Goal: Information Seeking & Learning: Learn about a topic

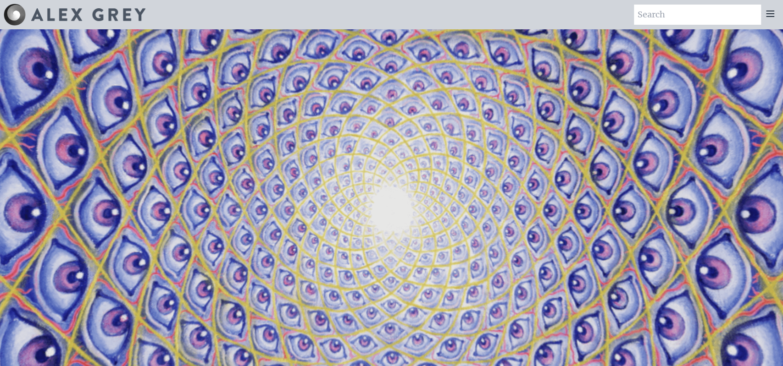
click at [80, 19] on img at bounding box center [88, 14] width 114 height 13
click at [22, 14] on img at bounding box center [15, 15] width 22 height 22
click at [348, 125] on video "Your browser does not support the video tag." at bounding box center [391, 213] width 917 height 516
click at [769, 15] on icon at bounding box center [769, 13] width 11 height 11
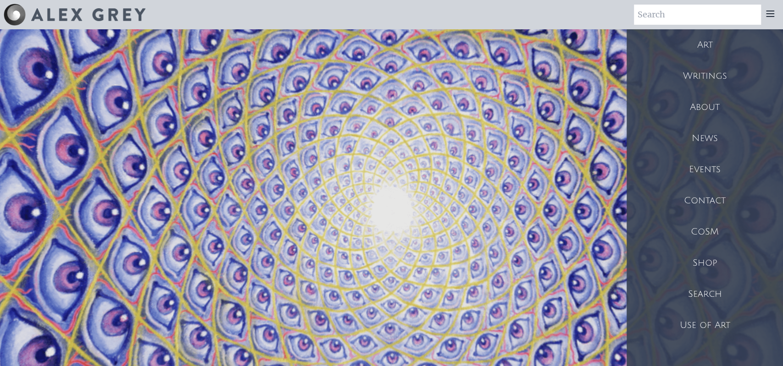
click at [711, 41] on div "Art" at bounding box center [704, 44] width 156 height 31
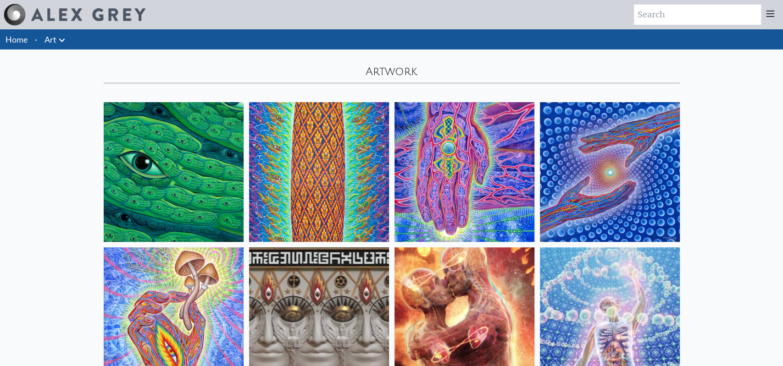
click at [668, 12] on input "search" at bounding box center [697, 15] width 127 height 20
type input "medicine"
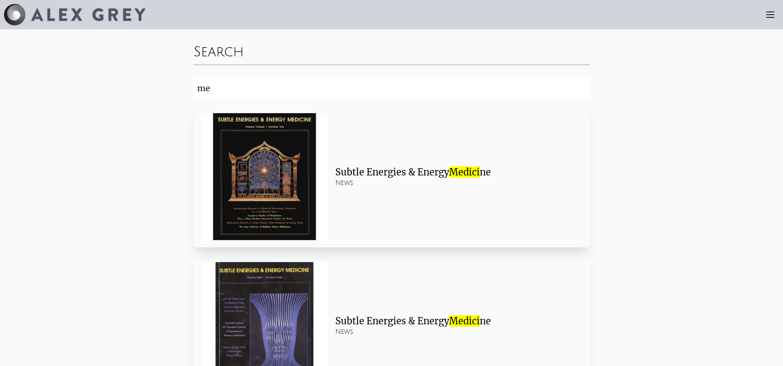
type input "m"
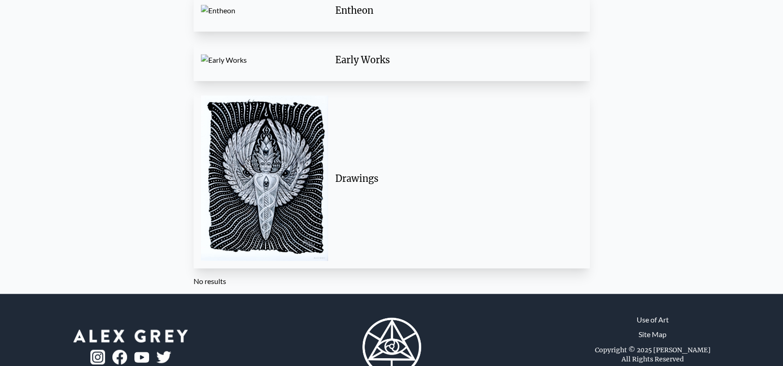
scroll to position [1248, 0]
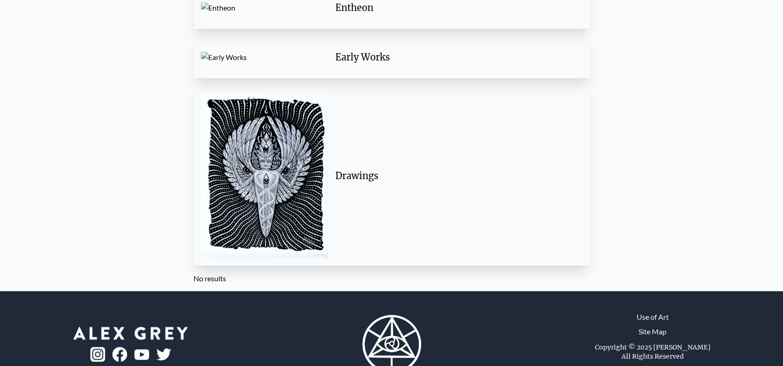
click at [263, 175] on img at bounding box center [264, 176] width 127 height 166
type input "sna"
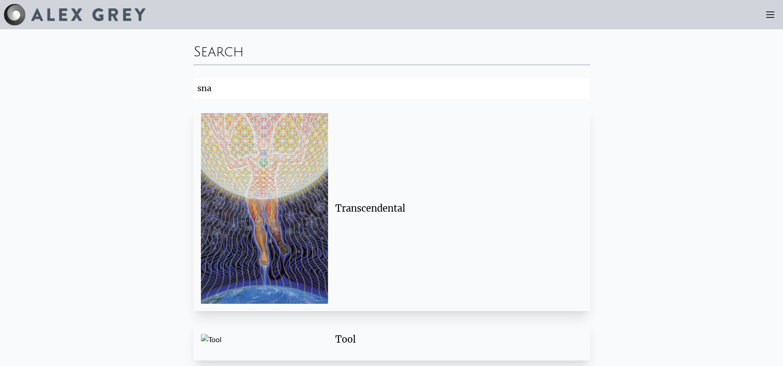
click at [12, 17] on img at bounding box center [15, 15] width 22 height 22
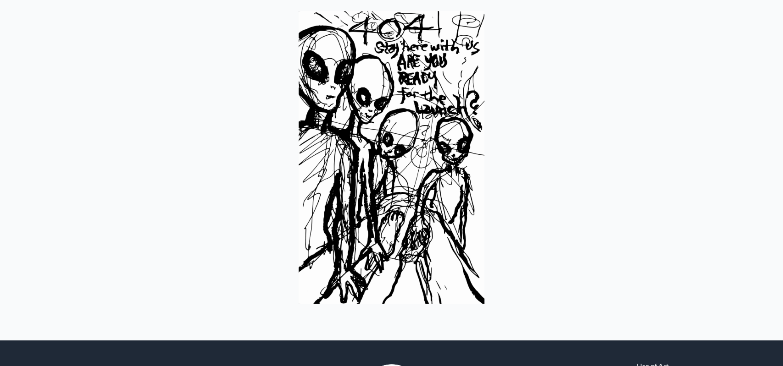
scroll to position [136, 0]
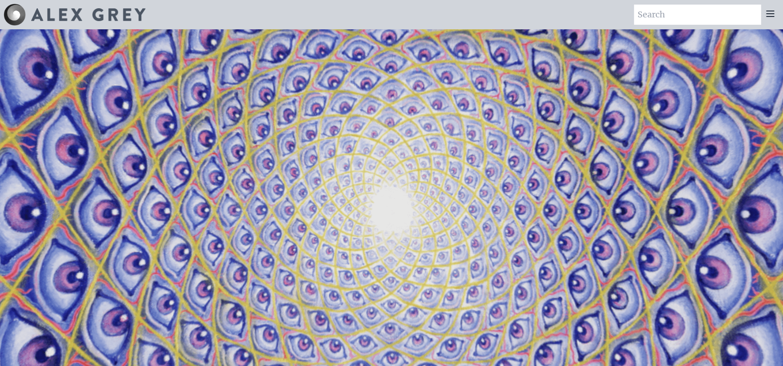
click at [773, 12] on icon at bounding box center [769, 13] width 11 height 11
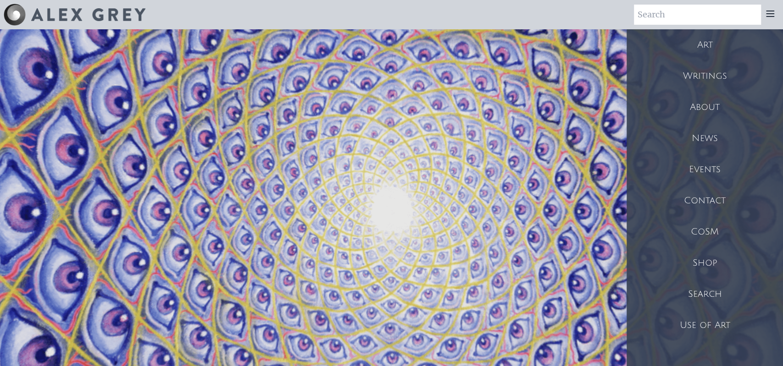
click at [719, 73] on div "Writings" at bounding box center [704, 76] width 156 height 31
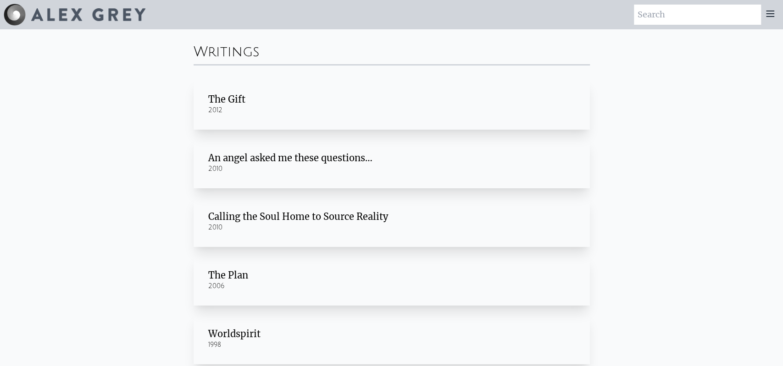
click at [767, 16] on icon at bounding box center [769, 13] width 11 height 11
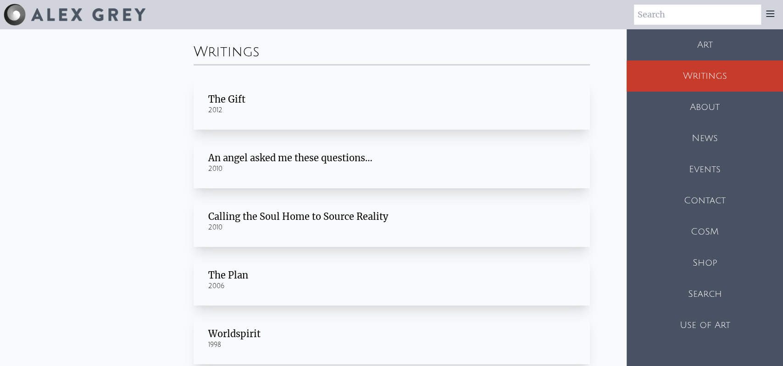
click at [715, 46] on div "Art" at bounding box center [704, 44] width 156 height 31
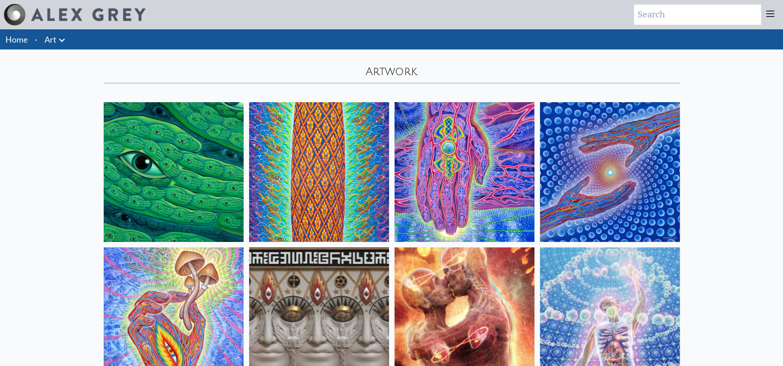
click at [61, 40] on icon at bounding box center [62, 40] width 6 height 3
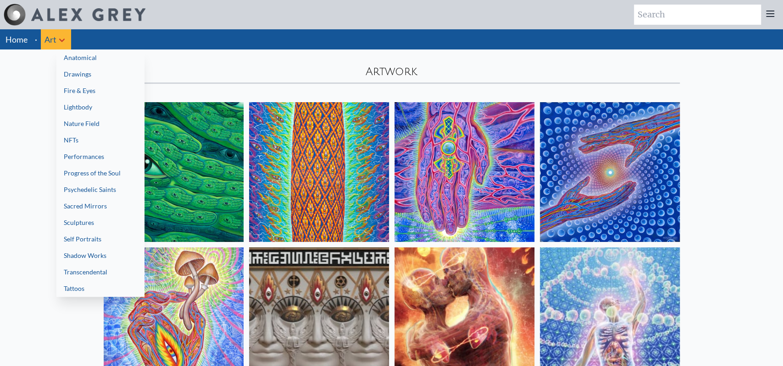
click at [79, 77] on link "Drawings" at bounding box center [100, 74] width 88 height 17
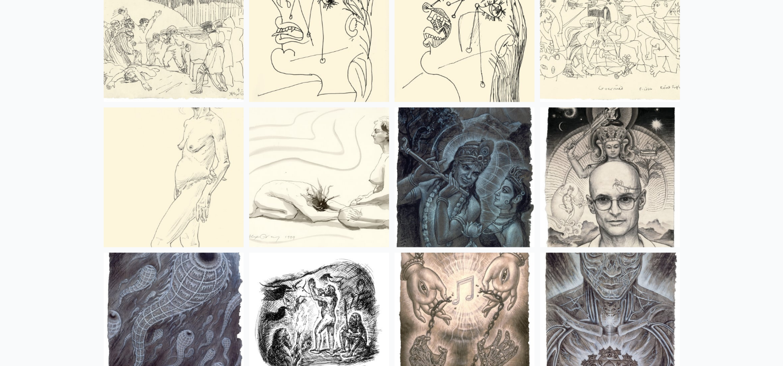
scroll to position [1179, 0]
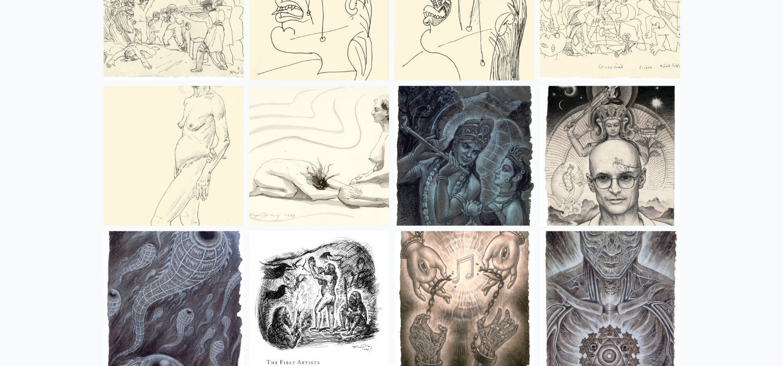
click at [486, 156] on img at bounding box center [464, 156] width 140 height 140
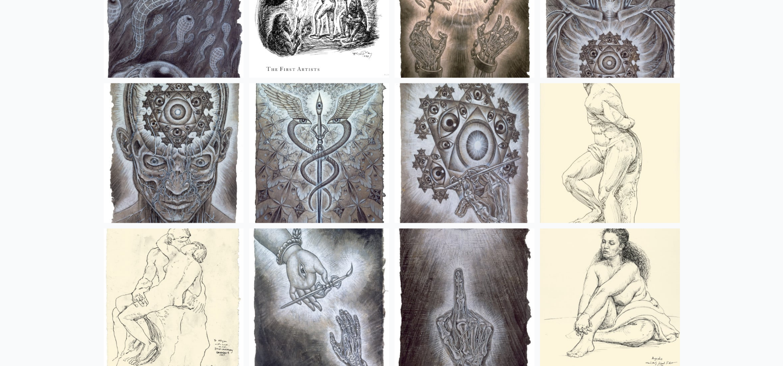
scroll to position [1485, 0]
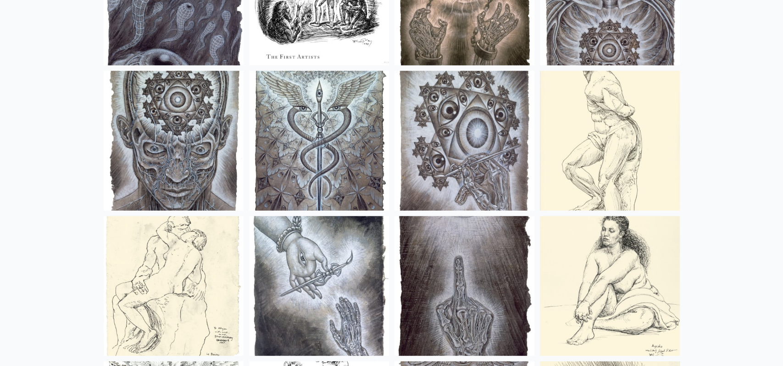
click at [348, 136] on img at bounding box center [319, 141] width 140 height 140
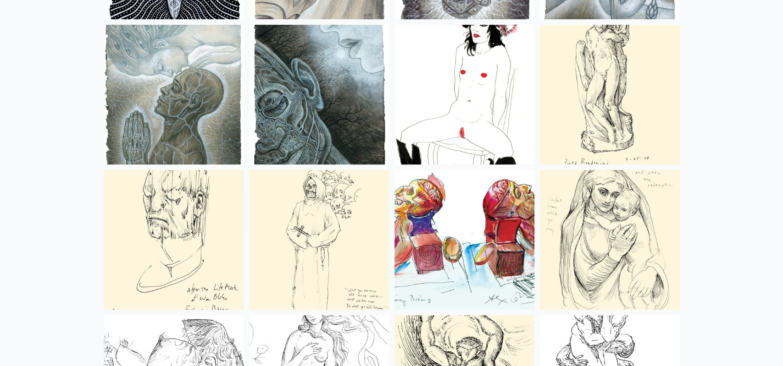
scroll to position [0, 0]
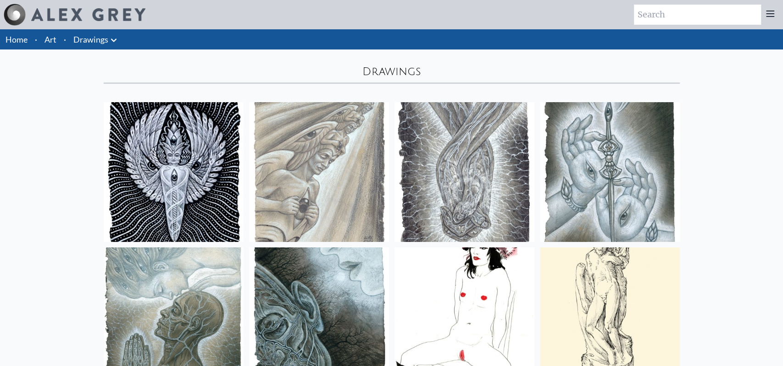
click at [51, 34] on link "Art" at bounding box center [50, 39] width 12 height 13
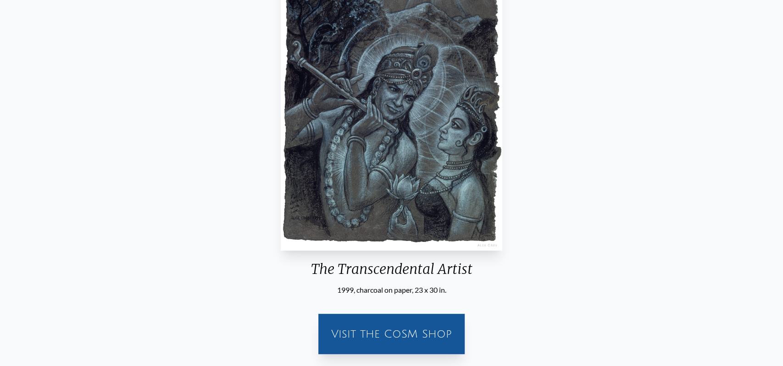
scroll to position [114, 0]
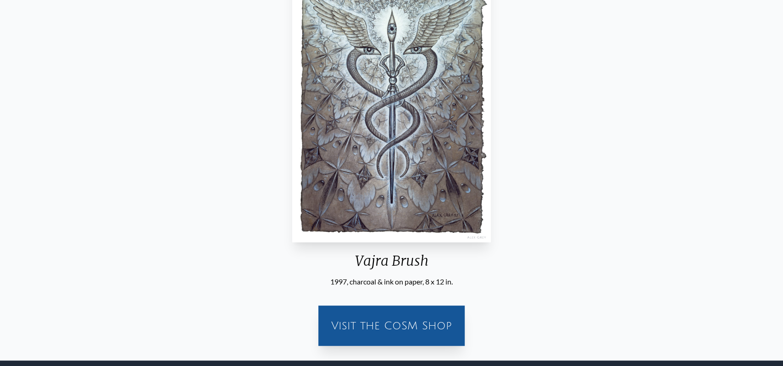
scroll to position [157, 0]
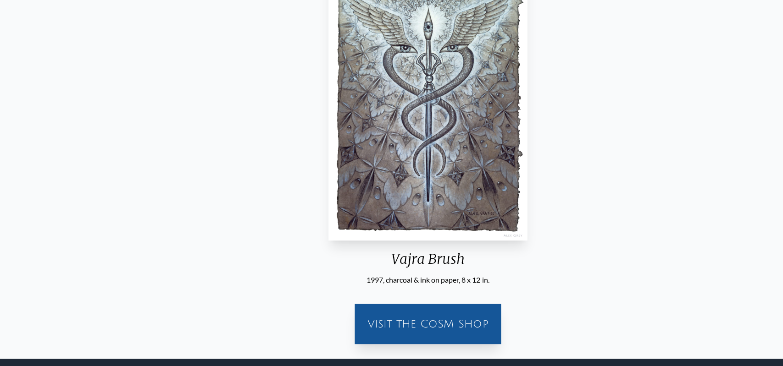
click at [392, 257] on div "Vajra Brush" at bounding box center [428, 263] width 206 height 24
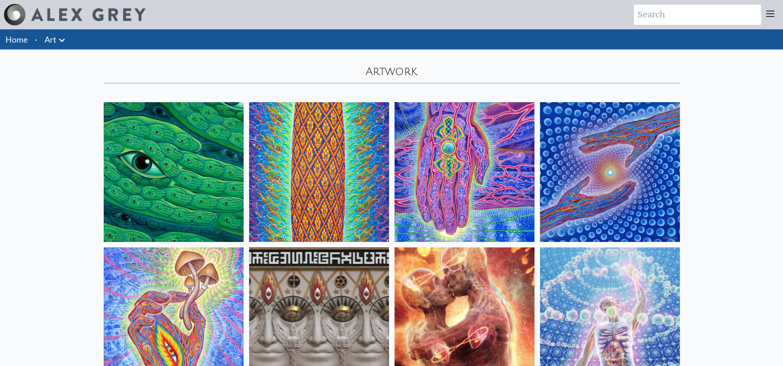
click at [61, 43] on icon at bounding box center [61, 40] width 11 height 11
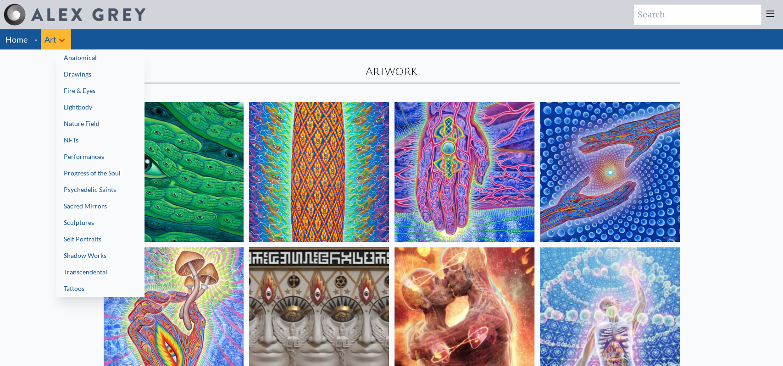
click at [80, 103] on link "Lightbody" at bounding box center [100, 107] width 88 height 17
click at [106, 139] on link "NFTs" at bounding box center [100, 140] width 88 height 17
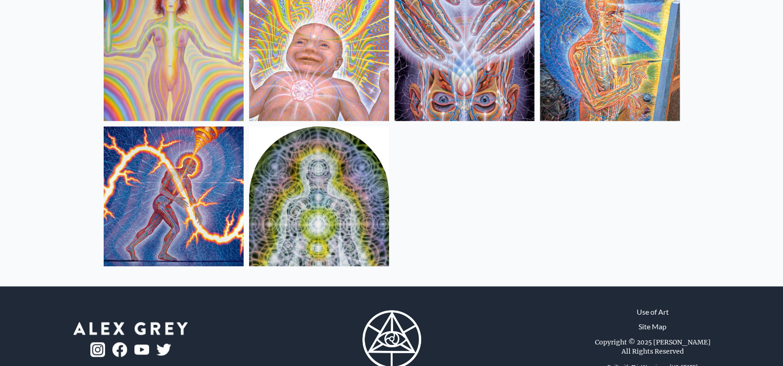
scroll to position [418, 0]
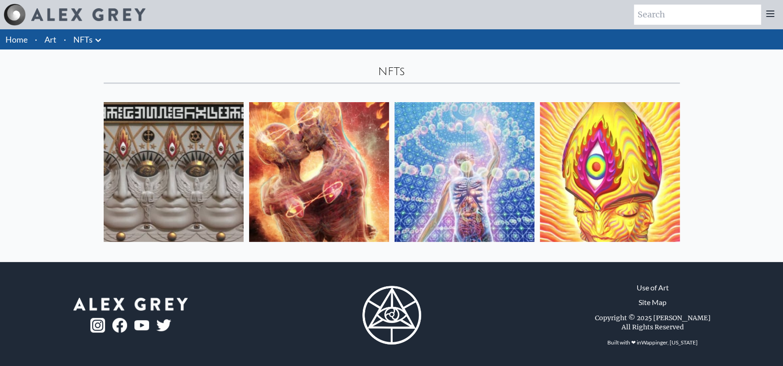
click at [50, 39] on link "Art" at bounding box center [50, 39] width 12 height 13
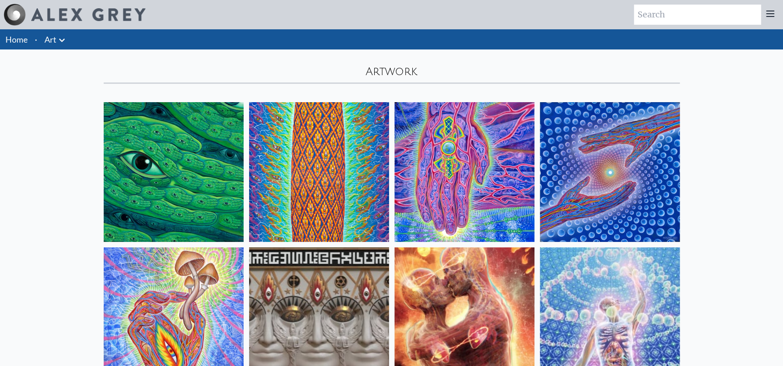
click at [62, 42] on icon at bounding box center [61, 40] width 11 height 11
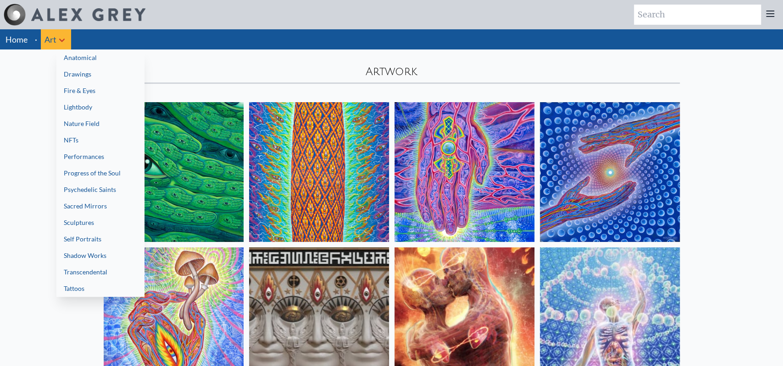
click at [69, 172] on link "Progress of the Soul" at bounding box center [100, 173] width 88 height 17
click at [111, 111] on link "Lightbody" at bounding box center [100, 107] width 88 height 17
click at [94, 169] on link "Progress of the Soul" at bounding box center [100, 173] width 88 height 17
click at [77, 126] on link "Nature Field" at bounding box center [100, 124] width 88 height 17
click at [648, 17] on div at bounding box center [391, 183] width 783 height 366
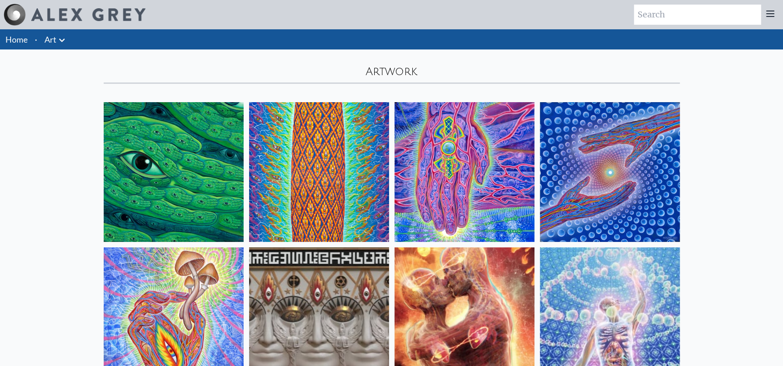
click at [649, 17] on input "search" at bounding box center [697, 15] width 127 height 20
type input "solar"
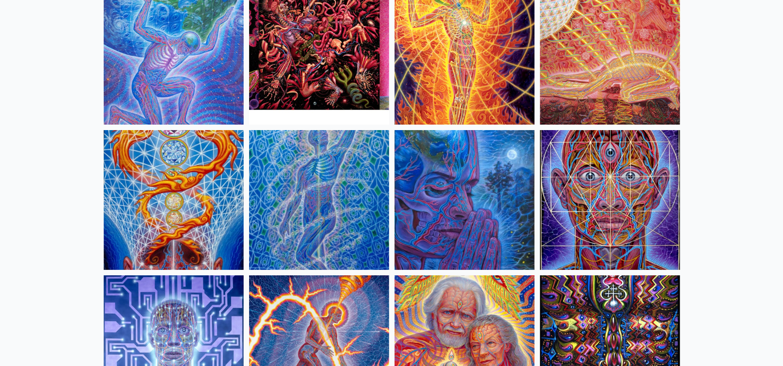
scroll to position [2315, 0]
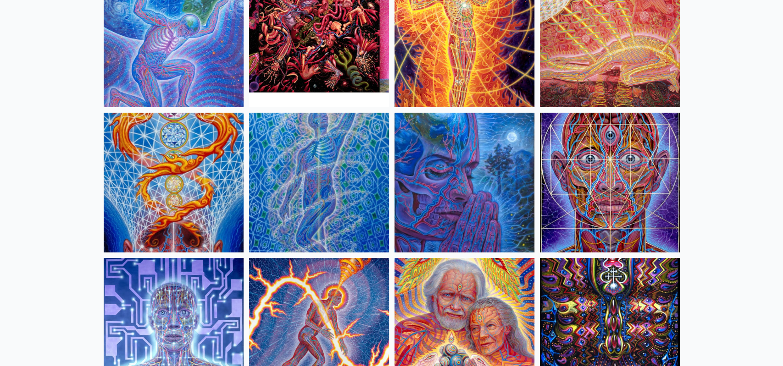
click at [174, 161] on img at bounding box center [174, 183] width 140 height 140
click at [162, 162] on img at bounding box center [174, 183] width 140 height 140
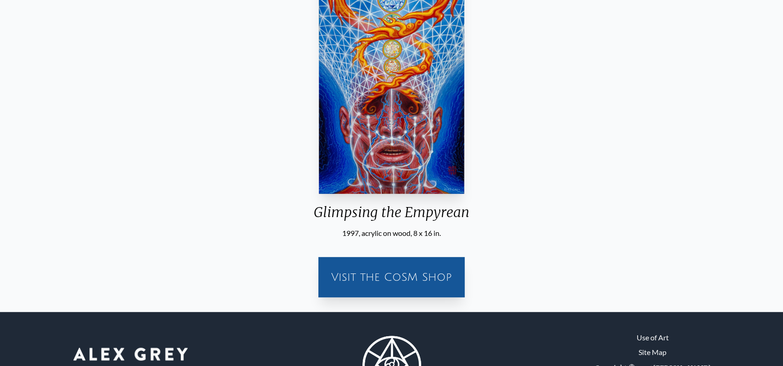
scroll to position [240, 0]
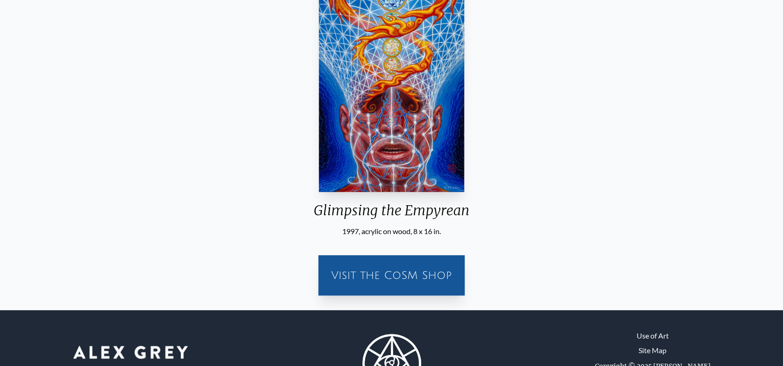
scroll to position [290, 0]
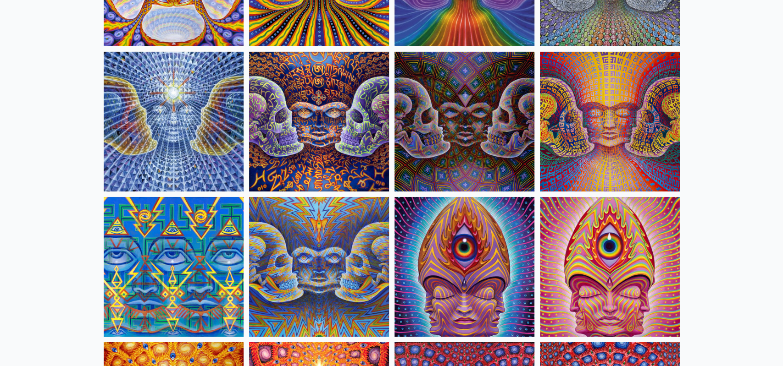
scroll to position [4761, 0]
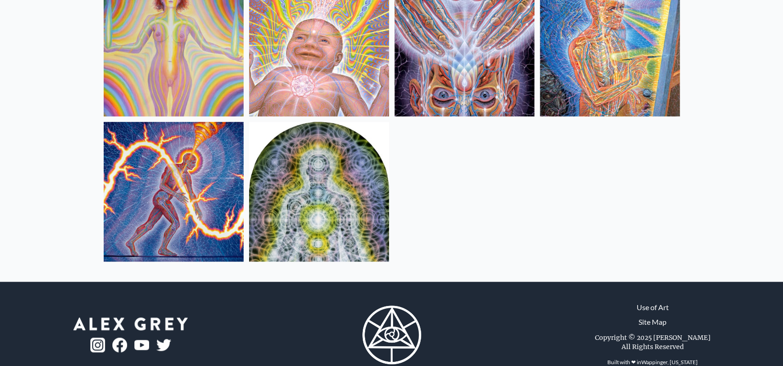
scroll to position [438, 0]
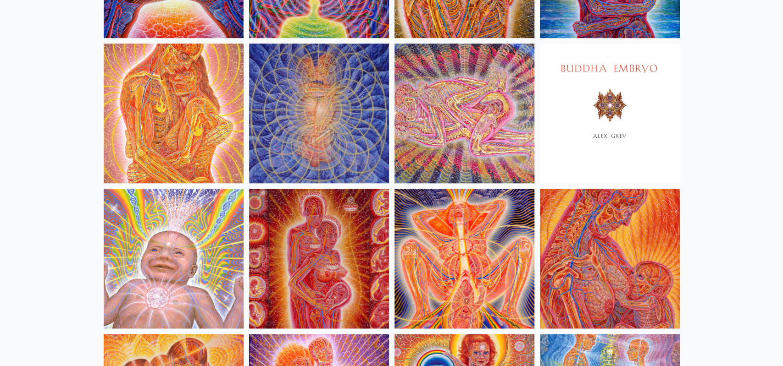
scroll to position [490, 0]
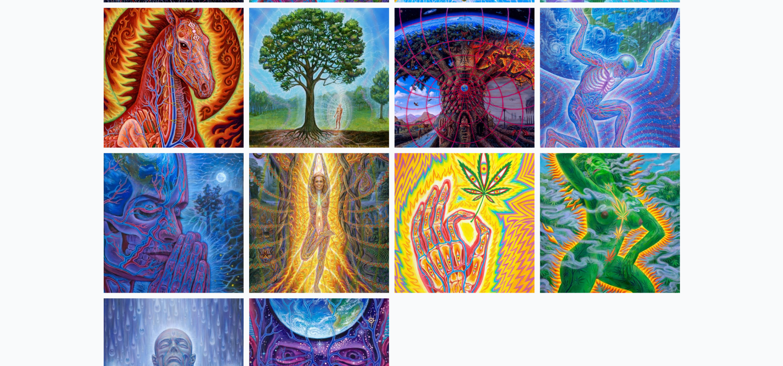
scroll to position [712, 0]
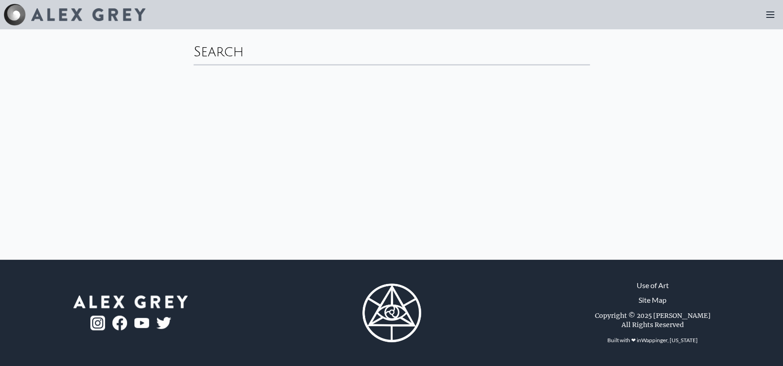
click at [308, 53] on div "Search" at bounding box center [391, 51] width 396 height 28
type input "solar"
click button "Search" at bounding box center [0, 0] width 0 height 0
click at [10, 9] on img at bounding box center [15, 15] width 22 height 22
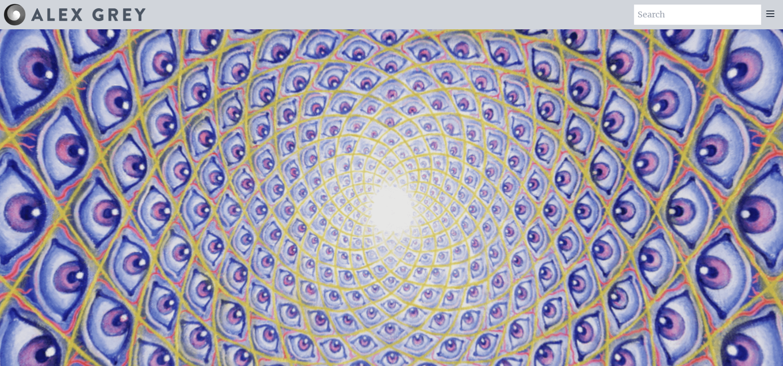
click at [770, 13] on icon at bounding box center [769, 14] width 7 height 6
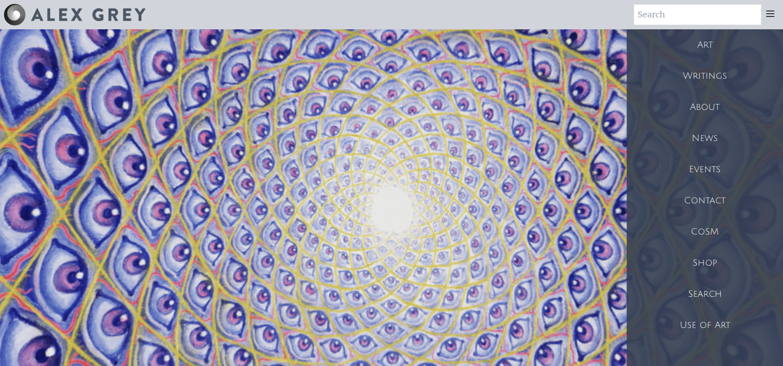
click at [708, 41] on div "Art" at bounding box center [704, 44] width 156 height 31
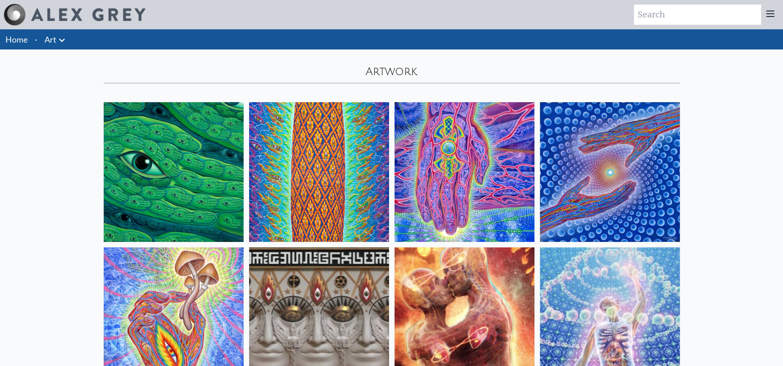
click at [62, 41] on icon at bounding box center [61, 40] width 11 height 11
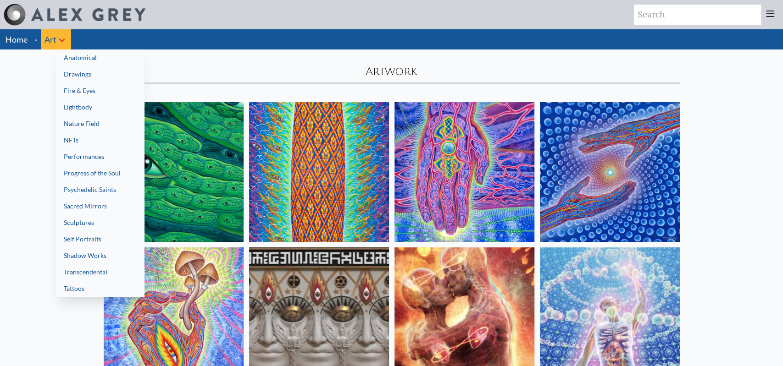
click at [110, 175] on link "Progress of the Soul" at bounding box center [100, 173] width 88 height 17
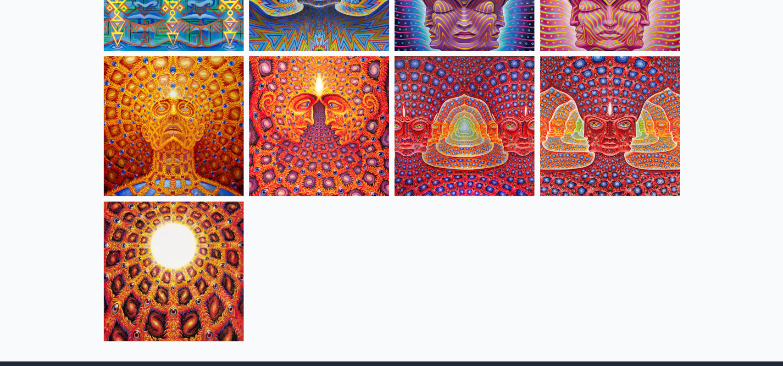
scroll to position [4741, 0]
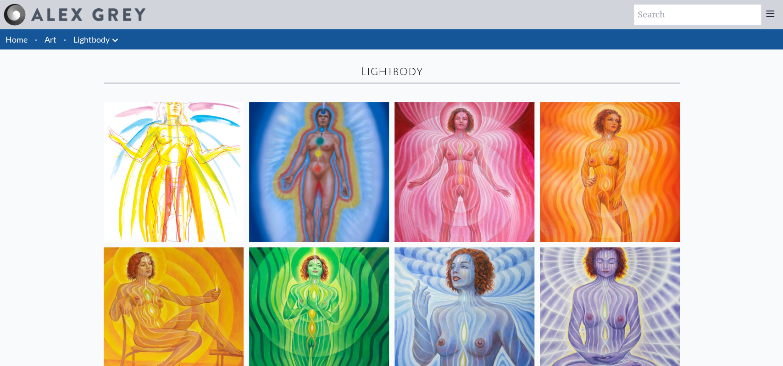
click at [57, 38] on li "Art" at bounding box center [50, 39] width 19 height 20
click at [58, 39] on li "Art" at bounding box center [50, 39] width 19 height 20
click at [55, 40] on link "Art" at bounding box center [50, 39] width 12 height 13
click at [58, 39] on li "Art" at bounding box center [50, 39] width 19 height 20
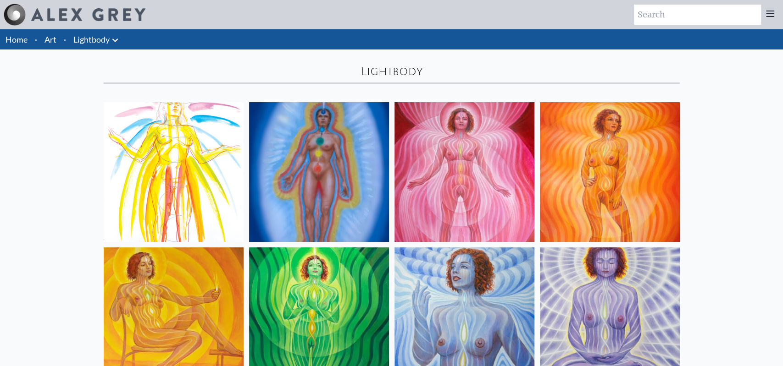
click at [53, 39] on link "Art" at bounding box center [50, 39] width 12 height 13
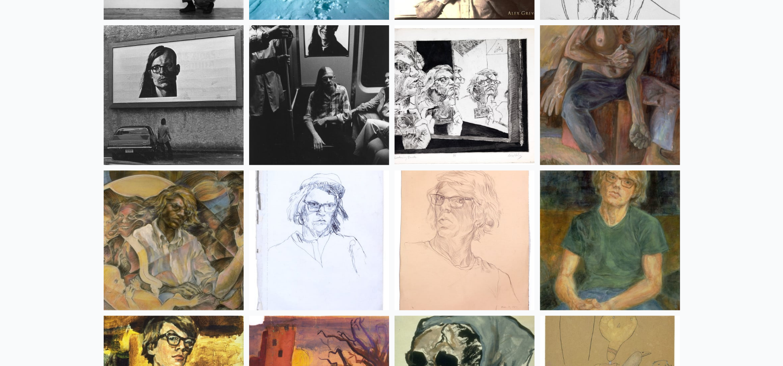
scroll to position [12210, 0]
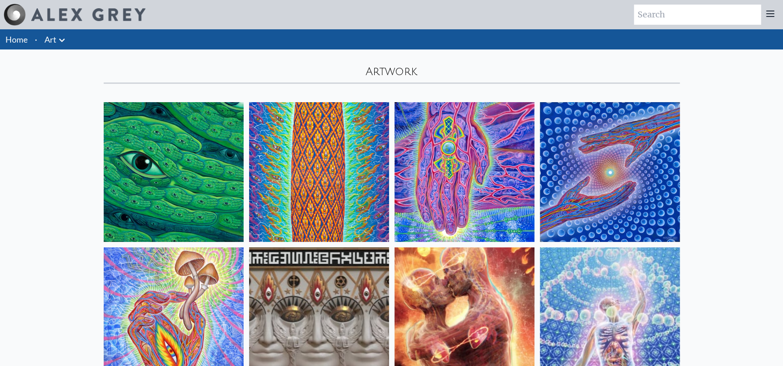
click at [67, 41] on icon at bounding box center [61, 40] width 11 height 11
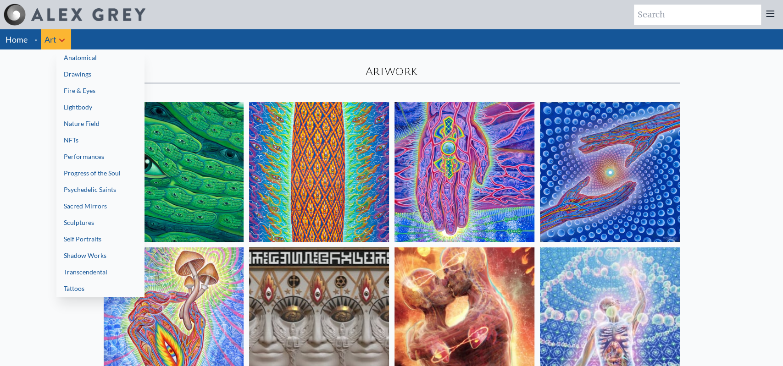
click at [75, 86] on link "Fire & Eyes" at bounding box center [100, 91] width 88 height 17
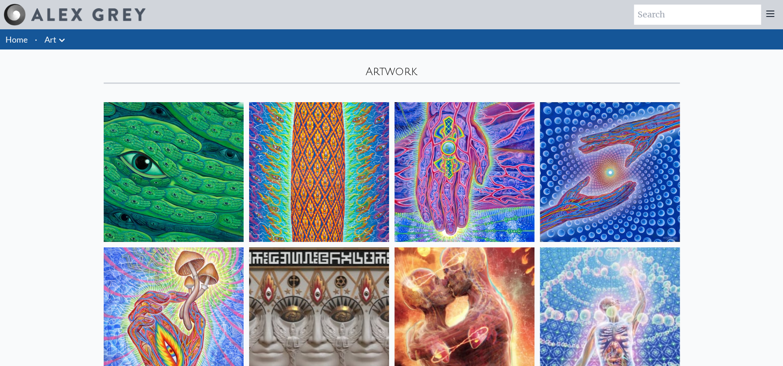
click at [64, 40] on icon at bounding box center [61, 40] width 11 height 11
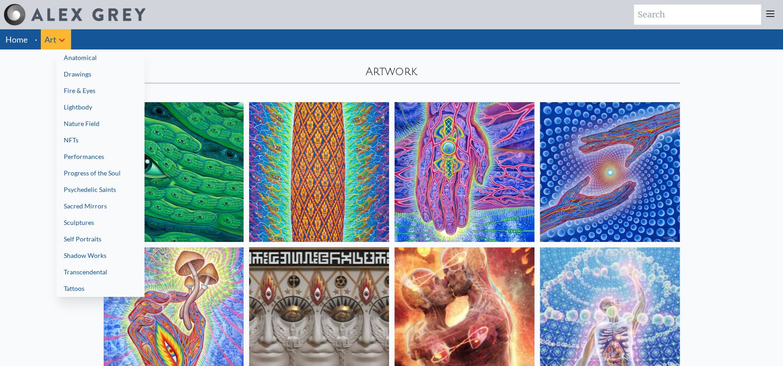
click at [83, 120] on link "Nature Field" at bounding box center [100, 124] width 88 height 17
click at [93, 168] on link "Progress of the Soul" at bounding box center [100, 173] width 88 height 17
click at [103, 188] on link "Psychedelic Saints" at bounding box center [100, 190] width 88 height 17
click at [81, 120] on link "Nature Field" at bounding box center [100, 124] width 88 height 17
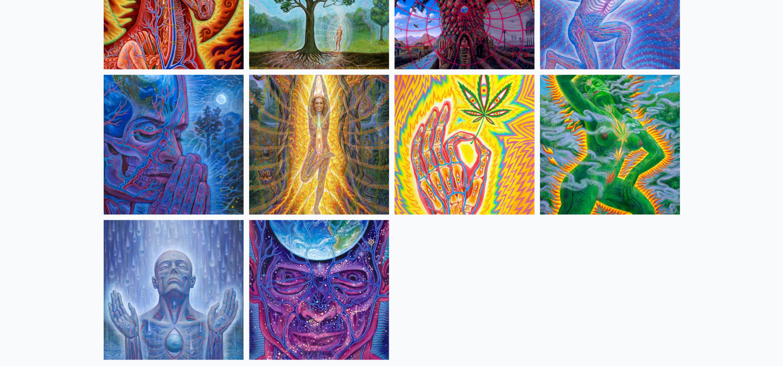
scroll to position [667, 0]
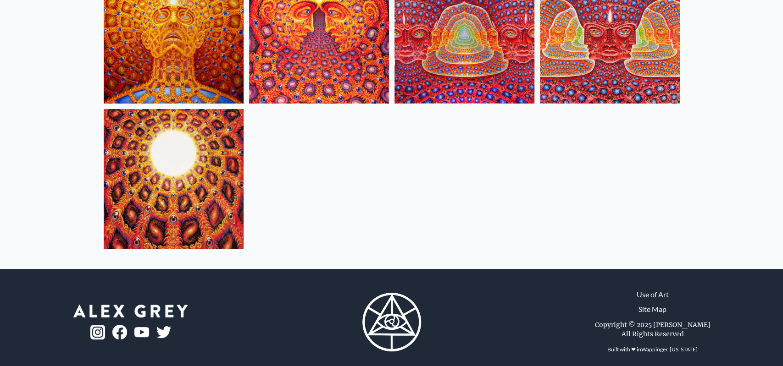
scroll to position [4798, 0]
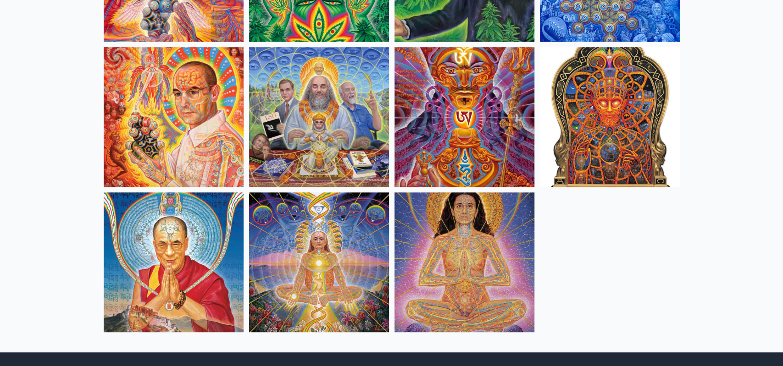
scroll to position [324, 0]
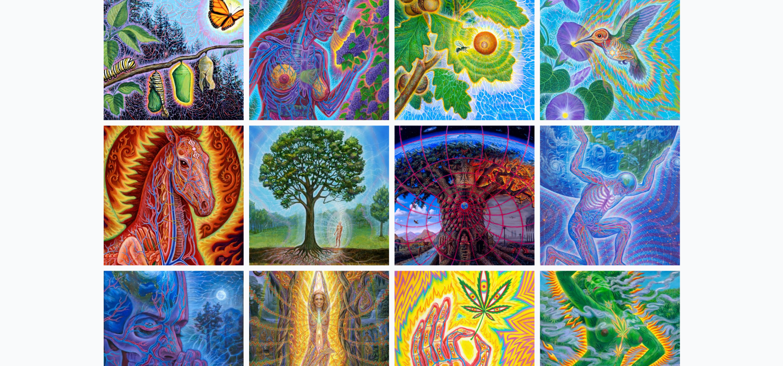
scroll to position [600, 0]
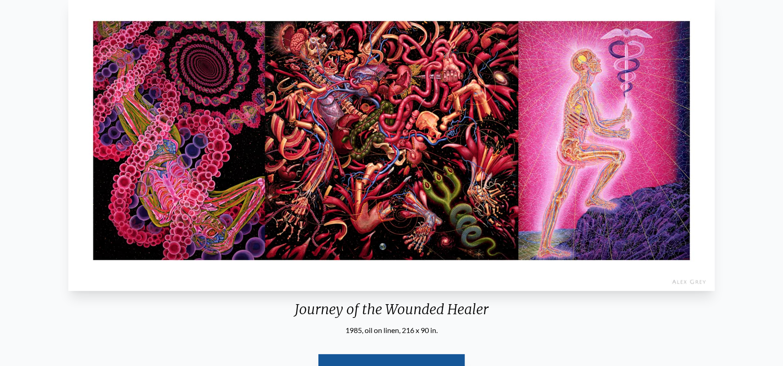
scroll to position [44, 0]
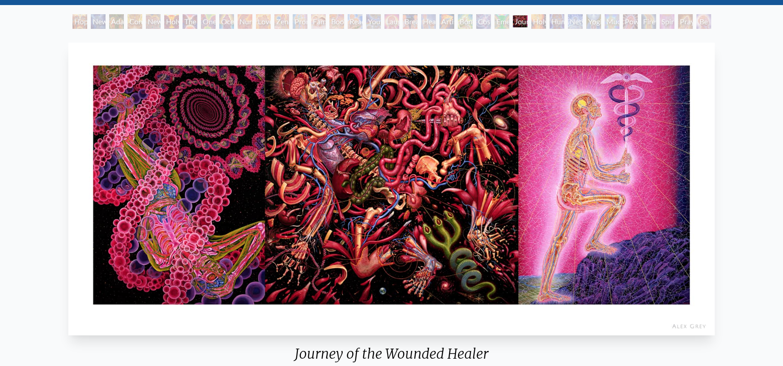
click at [513, 25] on div "Journey of the Wounded Healer" at bounding box center [520, 21] width 15 height 15
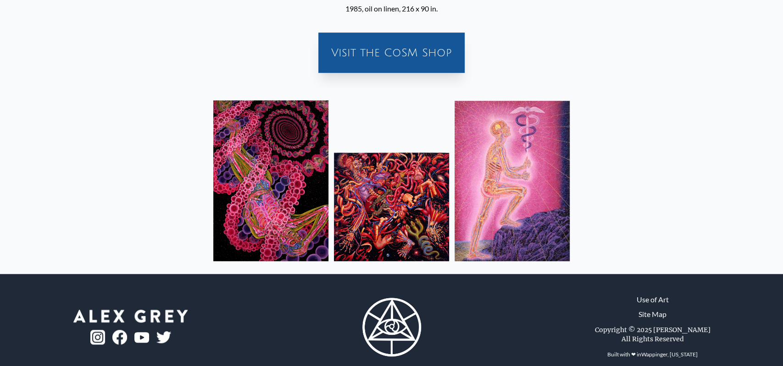
scroll to position [425, 0]
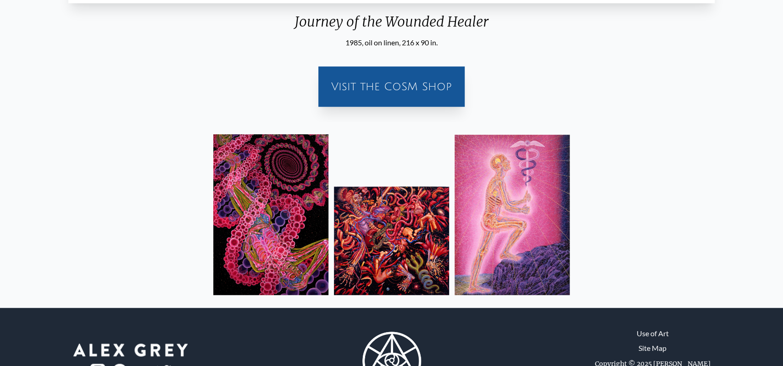
drag, startPoint x: 780, startPoint y: 1, endPoint x: 781, endPoint y: 12, distance: 11.0
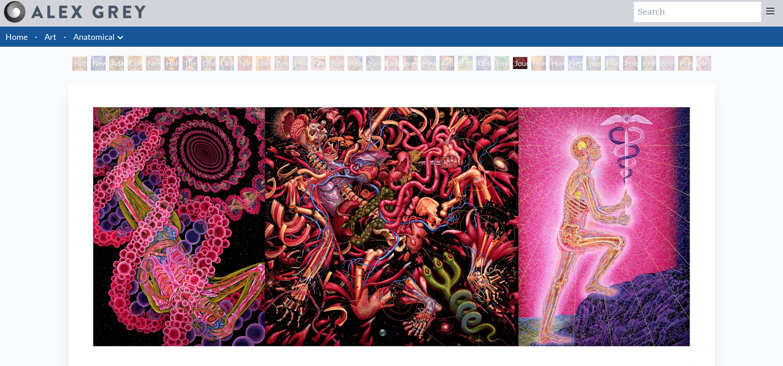
scroll to position [0, 0]
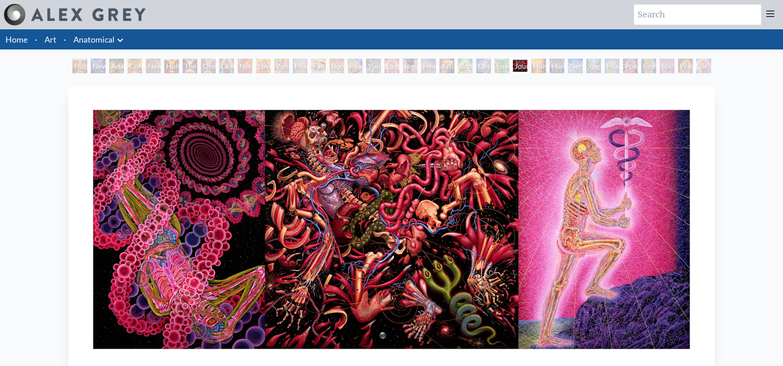
click at [120, 39] on icon at bounding box center [120, 40] width 11 height 11
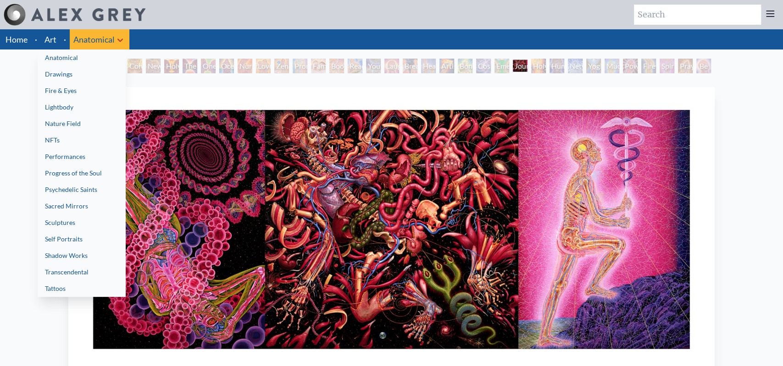
click at [66, 259] on link "Shadow Works" at bounding box center [82, 256] width 88 height 17
click at [66, 124] on link "Nature Field" at bounding box center [82, 124] width 88 height 17
click at [691, 16] on div at bounding box center [391, 183] width 783 height 366
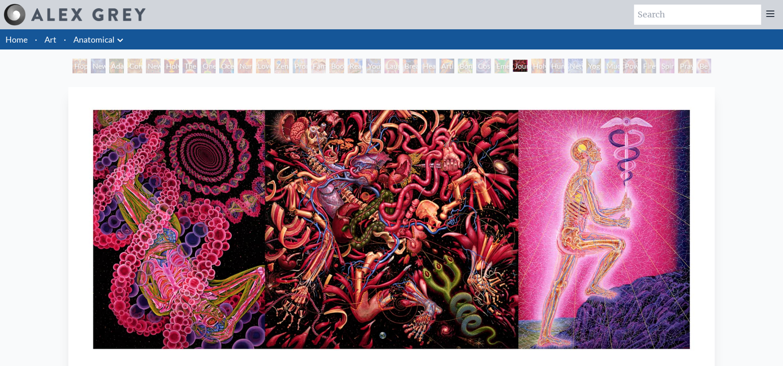
click at [690, 14] on input "search" at bounding box center [697, 15] width 127 height 20
type input "snake"
click at [111, 39] on link "Anatomical" at bounding box center [93, 39] width 41 height 13
click at [58, 41] on li "Art" at bounding box center [50, 39] width 19 height 20
click at [63, 41] on li "·" at bounding box center [65, 39] width 10 height 20
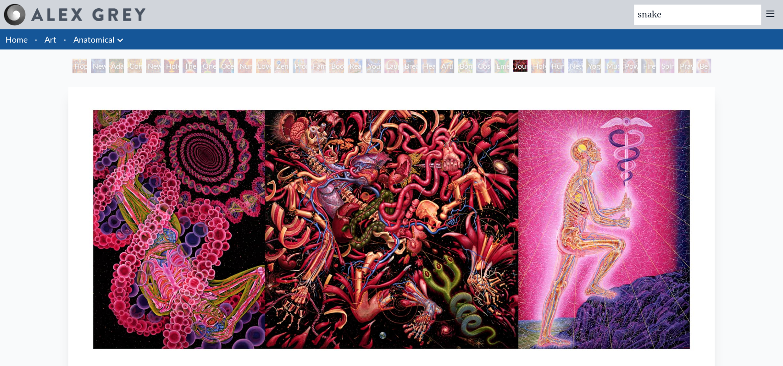
click at [52, 38] on link "Art" at bounding box center [50, 39] width 12 height 13
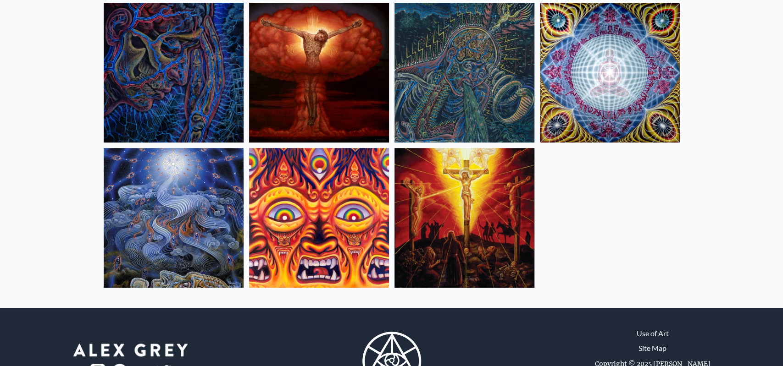
scroll to position [106, 0]
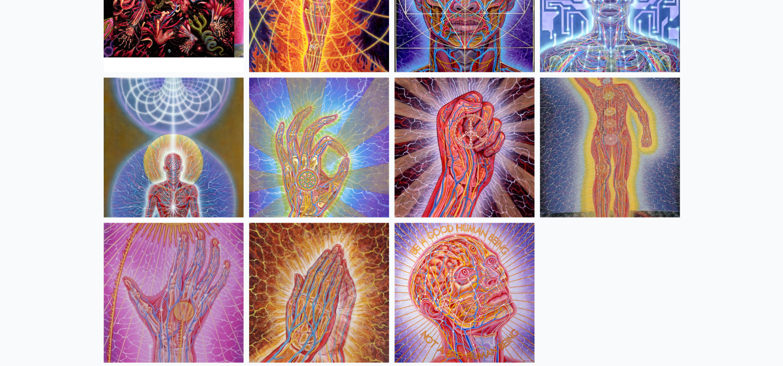
scroll to position [1165, 0]
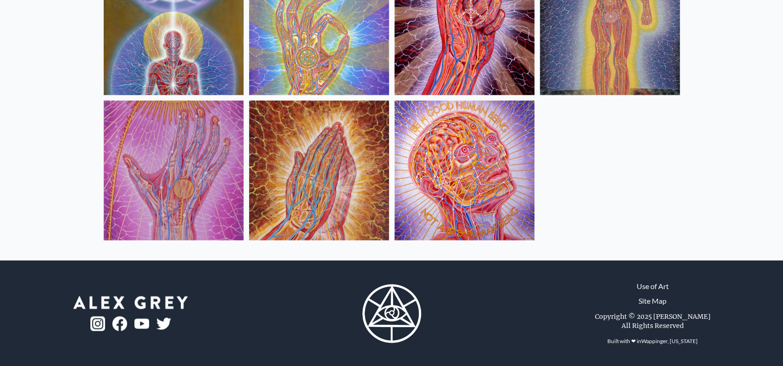
click at [164, 177] on img at bounding box center [174, 170] width 140 height 140
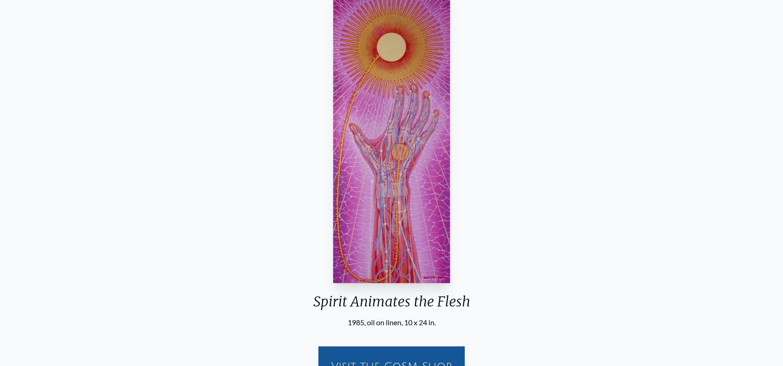
scroll to position [93, 0]
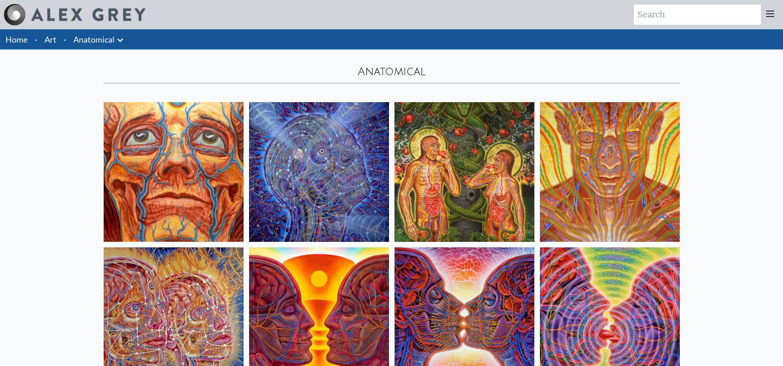
scroll to position [1165, 0]
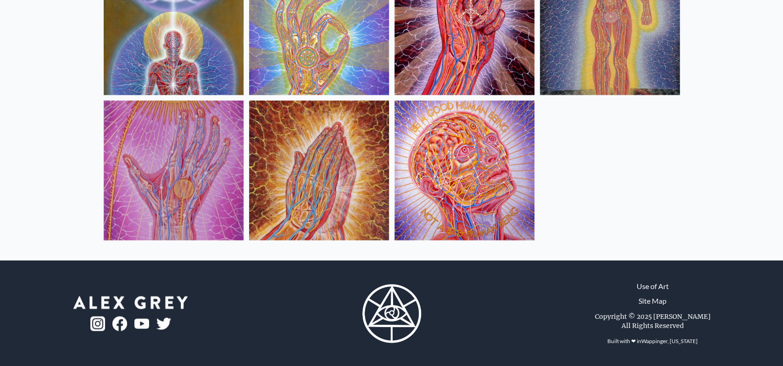
click at [333, 137] on img at bounding box center [319, 170] width 140 height 140
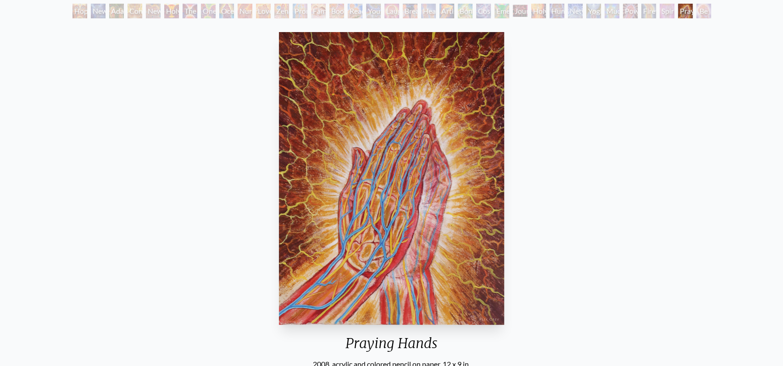
scroll to position [132, 0]
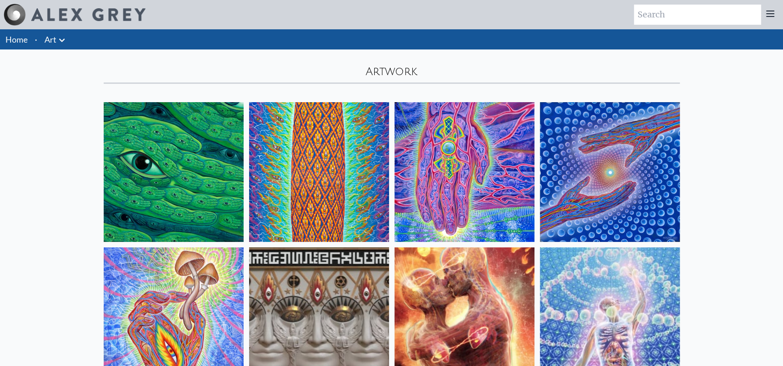
click at [61, 40] on icon at bounding box center [61, 40] width 11 height 11
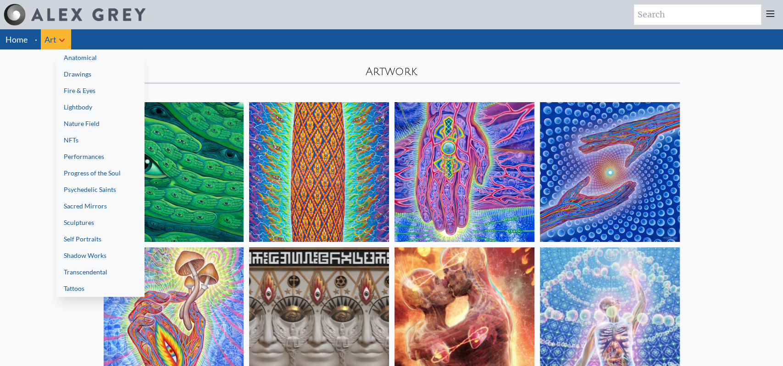
click at [83, 77] on link "Drawings" at bounding box center [100, 74] width 88 height 17
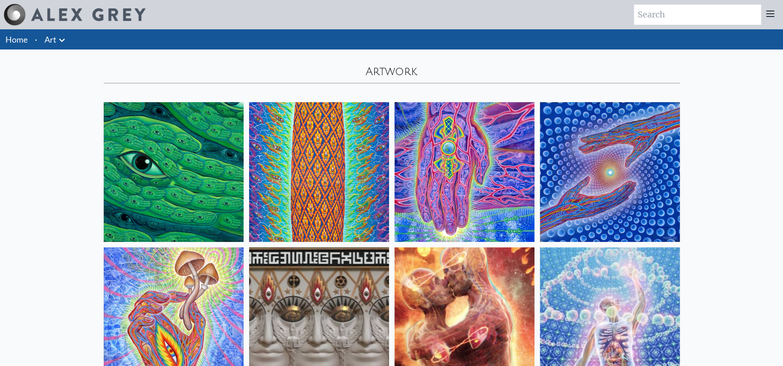
click at [61, 42] on icon at bounding box center [61, 40] width 11 height 11
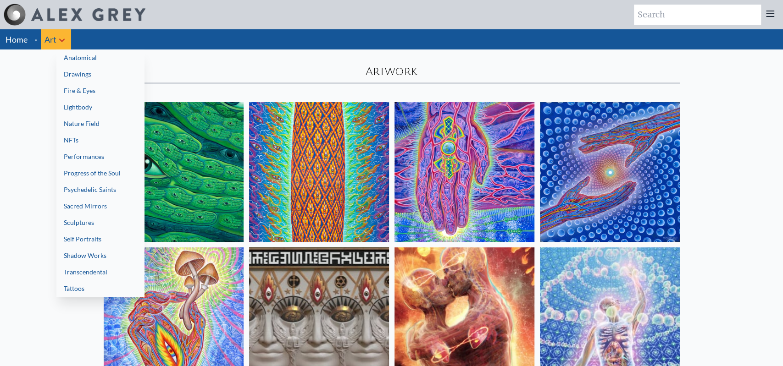
click at [103, 110] on link "Lightbody" at bounding box center [100, 107] width 88 height 17
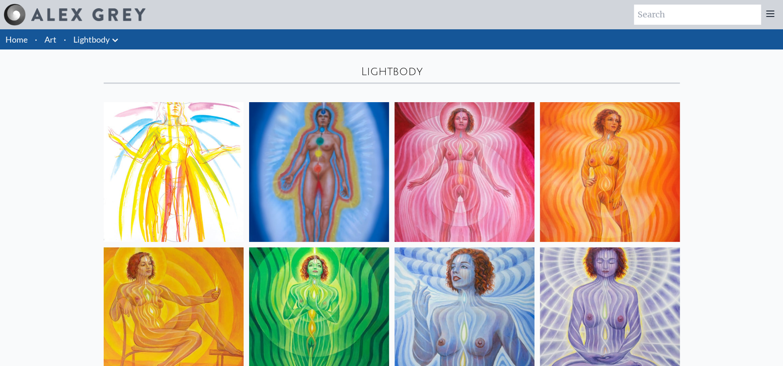
click at [703, 20] on input "search" at bounding box center [697, 15] width 127 height 20
type input "snack"
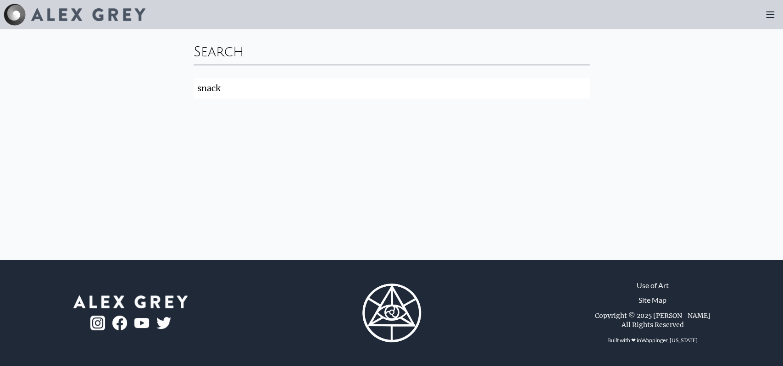
type input "snack"
click button "Search" at bounding box center [0, 0] width 0 height 0
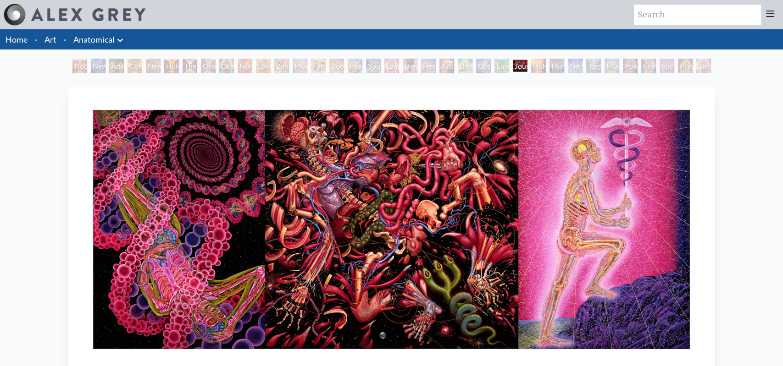
click at [53, 39] on link "Art" at bounding box center [50, 39] width 12 height 13
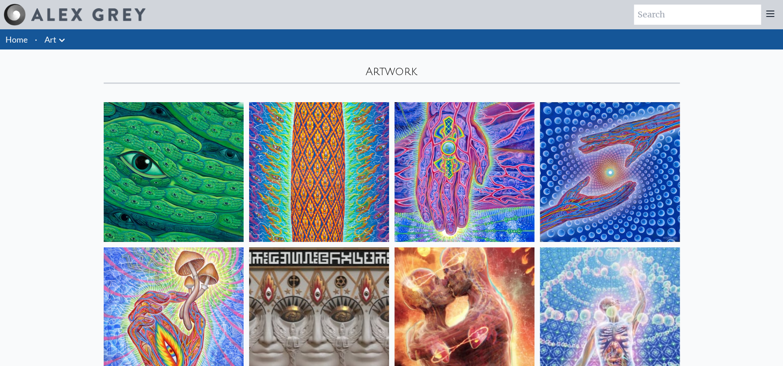
click at [706, 18] on input "search" at bounding box center [697, 15] width 127 height 20
paste input "snake"
type input "snake"
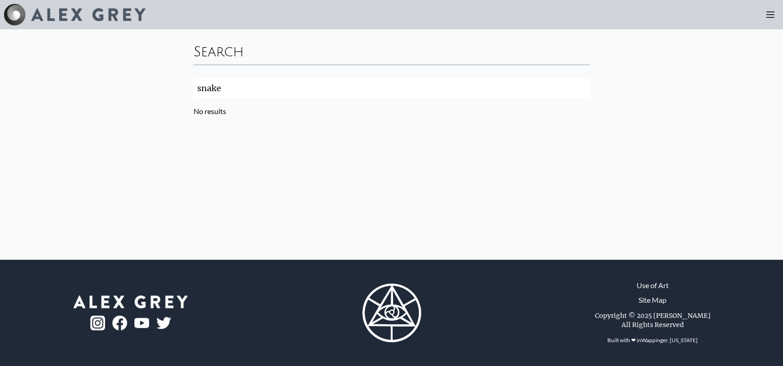
click at [11, 11] on img at bounding box center [15, 15] width 22 height 22
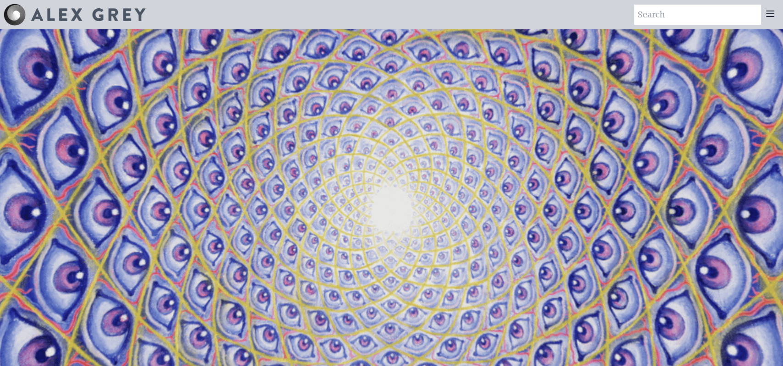
click at [769, 14] on icon at bounding box center [769, 14] width 7 height 6
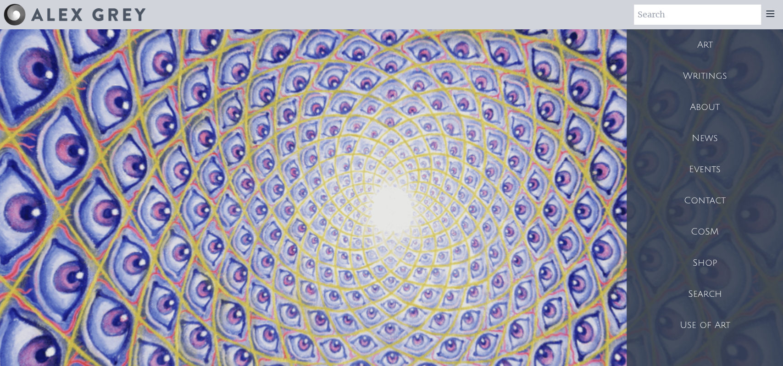
click at [711, 41] on div "Art" at bounding box center [704, 44] width 156 height 31
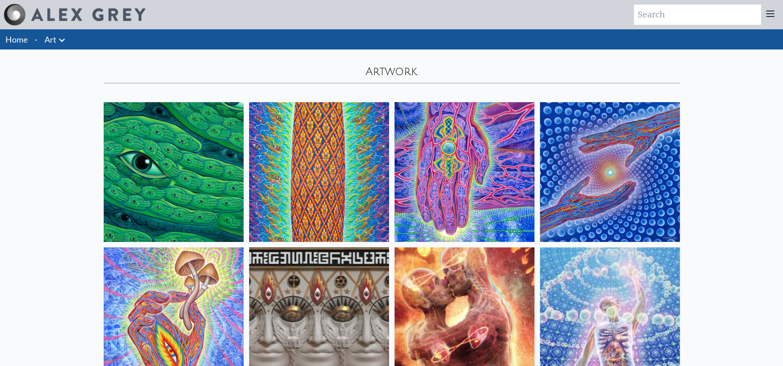
click at [65, 39] on icon at bounding box center [61, 40] width 11 height 11
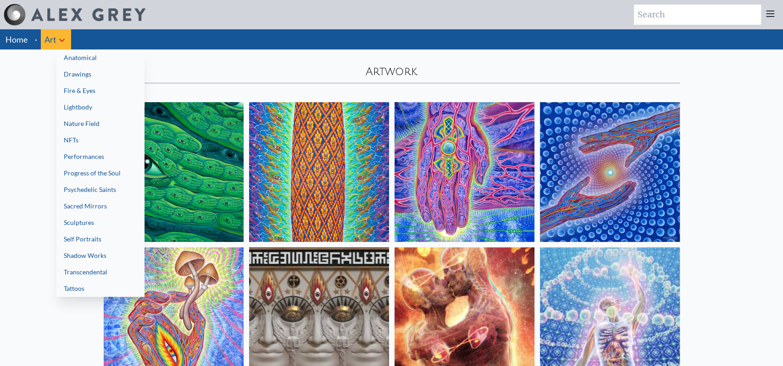
click at [69, 136] on link "NFTs" at bounding box center [100, 140] width 88 height 17
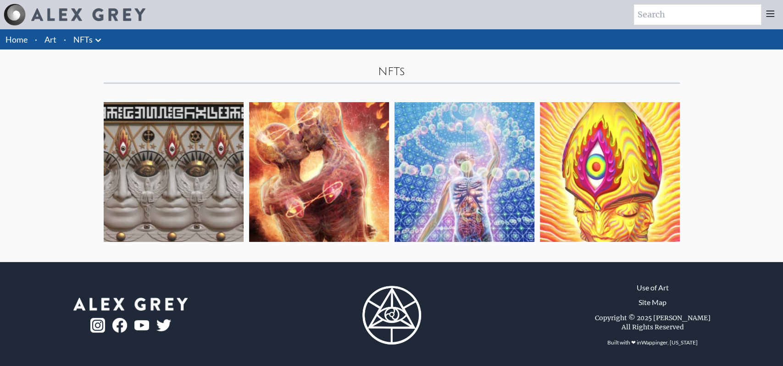
click at [58, 39] on li "Art" at bounding box center [50, 39] width 19 height 20
click at [66, 39] on li "·" at bounding box center [65, 39] width 10 height 20
click at [96, 39] on icon at bounding box center [98, 40] width 11 height 11
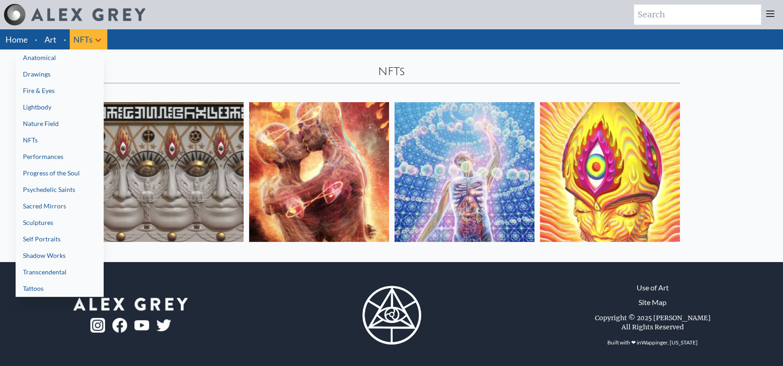
click at [62, 162] on link "Performances" at bounding box center [60, 157] width 88 height 17
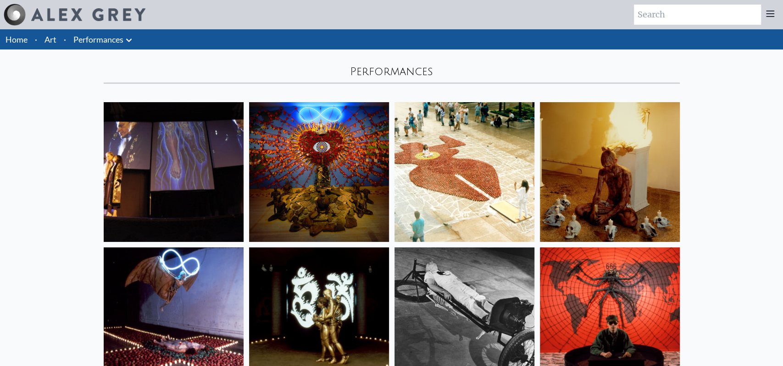
click at [55, 40] on link "Art" at bounding box center [50, 39] width 12 height 13
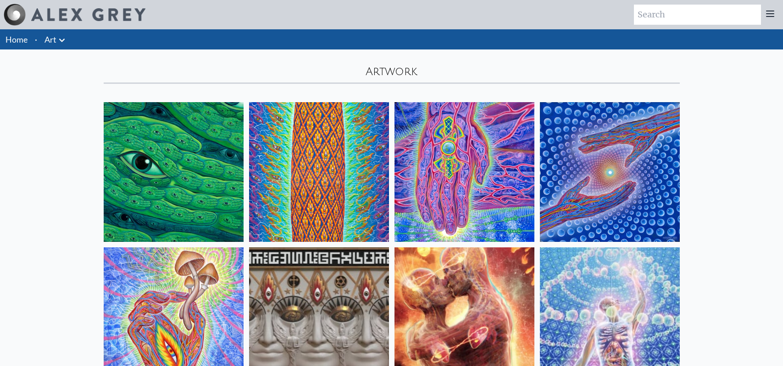
click at [66, 45] on icon at bounding box center [61, 40] width 11 height 11
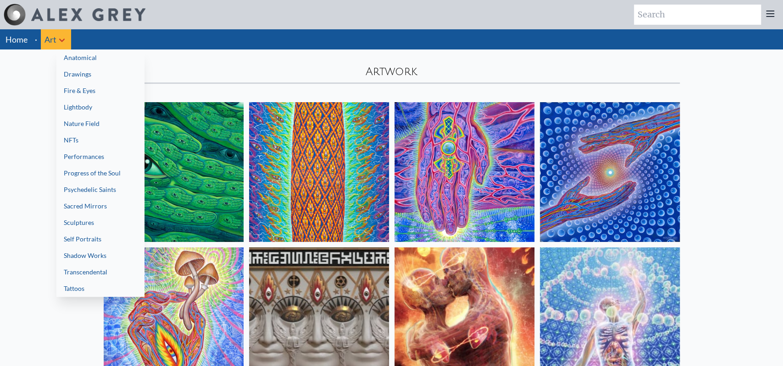
click at [106, 173] on link "Progress of the Soul" at bounding box center [100, 173] width 88 height 17
click at [112, 187] on link "Psychedelic Saints" at bounding box center [100, 190] width 88 height 17
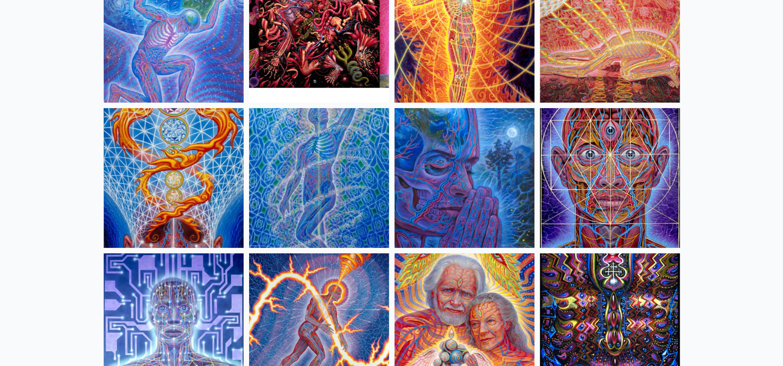
scroll to position [2324, 0]
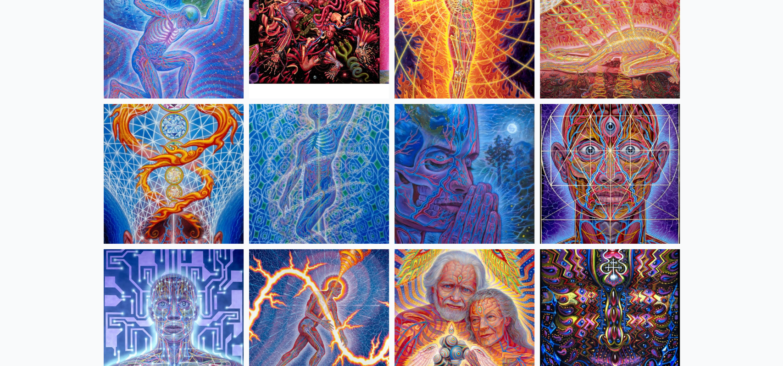
click at [150, 164] on img at bounding box center [174, 174] width 140 height 140
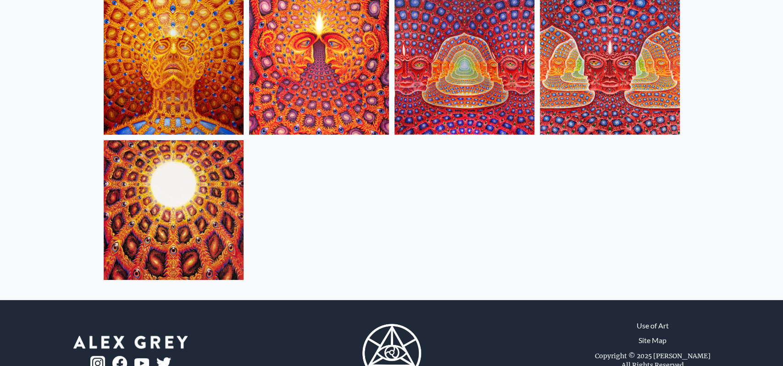
scroll to position [4767, 0]
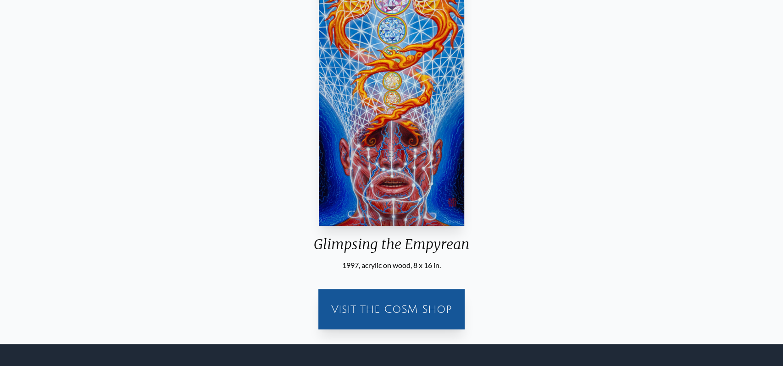
scroll to position [290, 0]
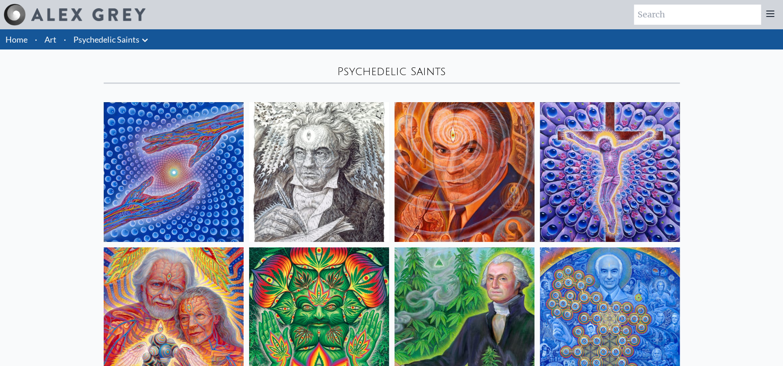
click at [143, 41] on icon at bounding box center [144, 40] width 11 height 11
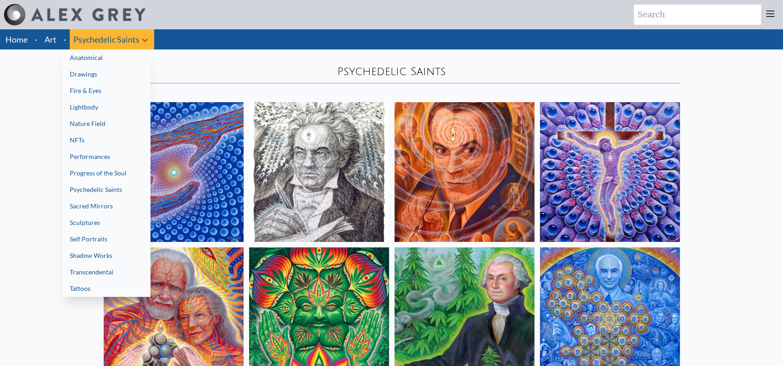
click at [127, 202] on link "Sacred Mirrors" at bounding box center [106, 206] width 88 height 17
click at [115, 270] on link "Transcendental" at bounding box center [106, 272] width 88 height 17
click at [100, 175] on link "Progress of the Soul" at bounding box center [106, 173] width 88 height 17
click at [100, 73] on link "Drawings" at bounding box center [106, 74] width 88 height 17
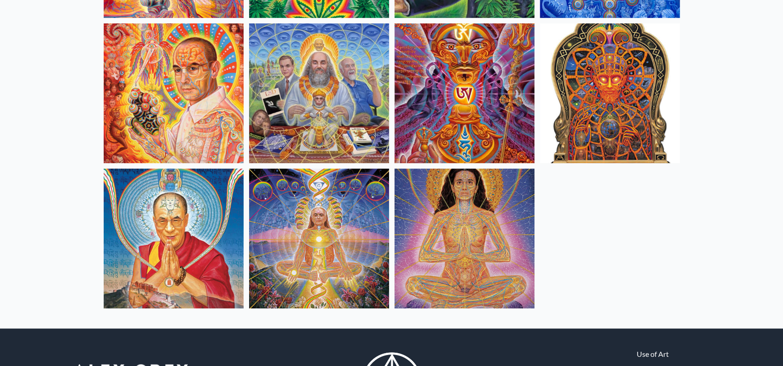
scroll to position [416, 0]
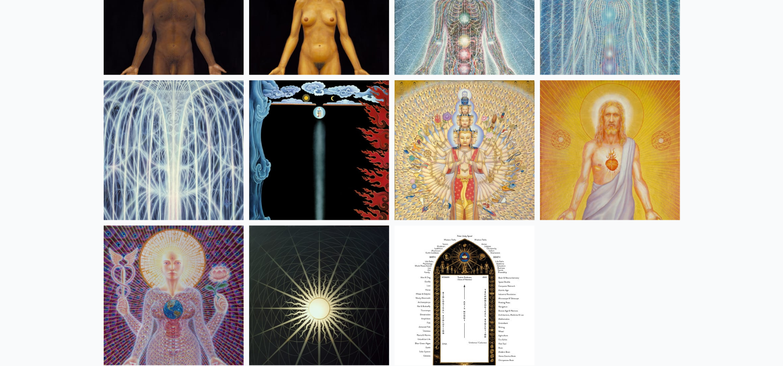
scroll to position [729, 0]
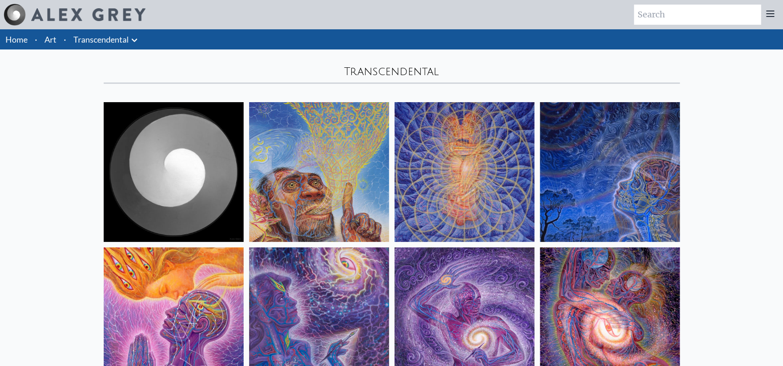
drag, startPoint x: 348, startPoint y: 69, endPoint x: 403, endPoint y: 72, distance: 55.1
click at [403, 72] on div "Transcendental" at bounding box center [392, 71] width 576 height 15
drag, startPoint x: 442, startPoint y: 72, endPoint x: 344, endPoint y: 68, distance: 98.2
click at [344, 68] on div "Transcendental" at bounding box center [392, 71] width 576 height 15
copy div "Transcendental"
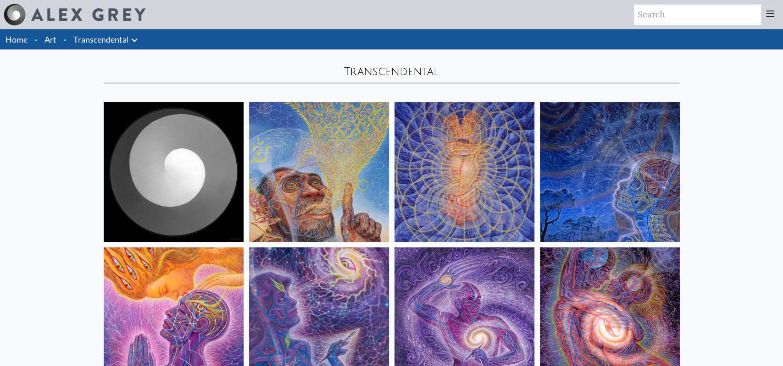
click at [671, 14] on input "search" at bounding box center [697, 15] width 127 height 20
paste input "Transcendental"
type input "Transcendental"
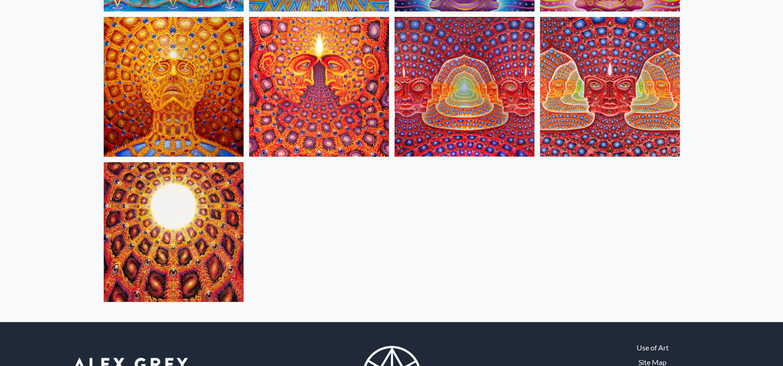
scroll to position [4741, 0]
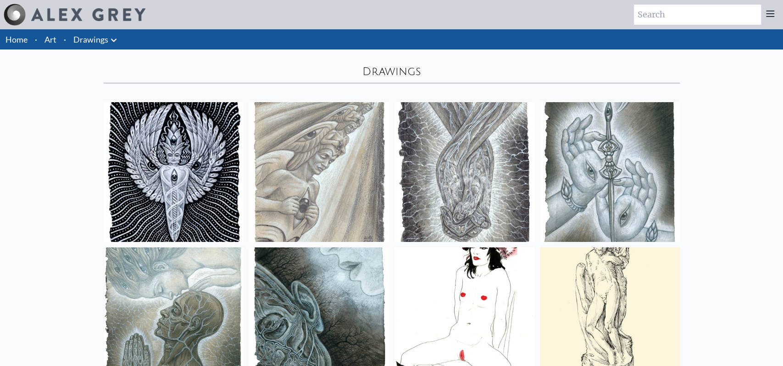
click at [203, 130] on img at bounding box center [174, 172] width 140 height 140
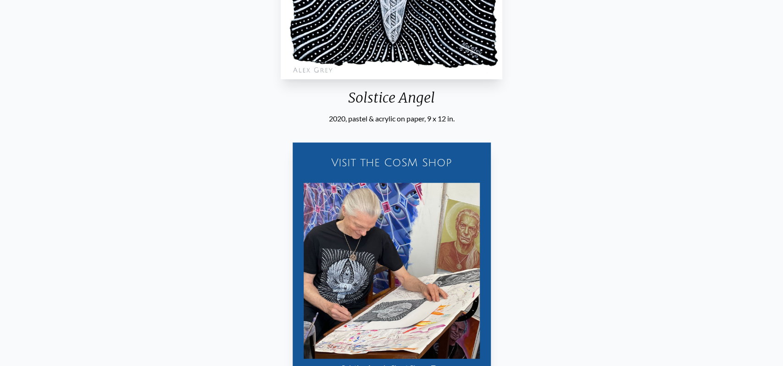
scroll to position [461, 0]
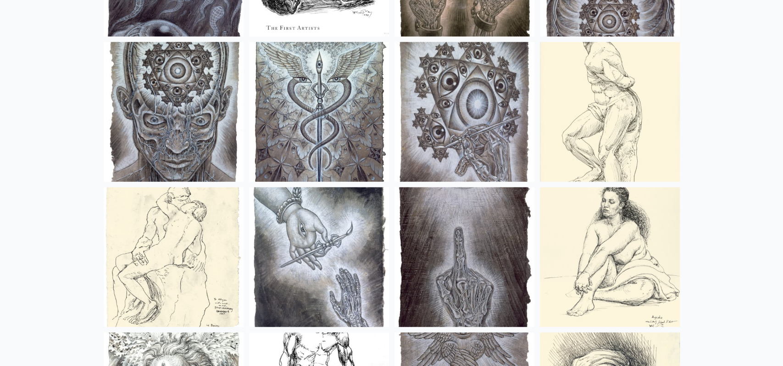
scroll to position [1535, 0]
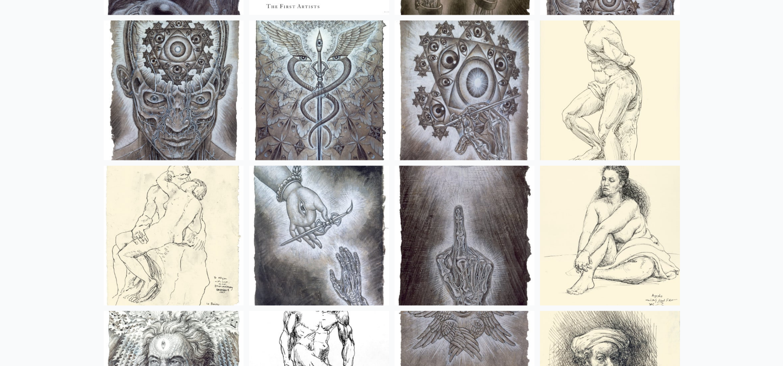
click at [331, 101] on img at bounding box center [319, 90] width 140 height 140
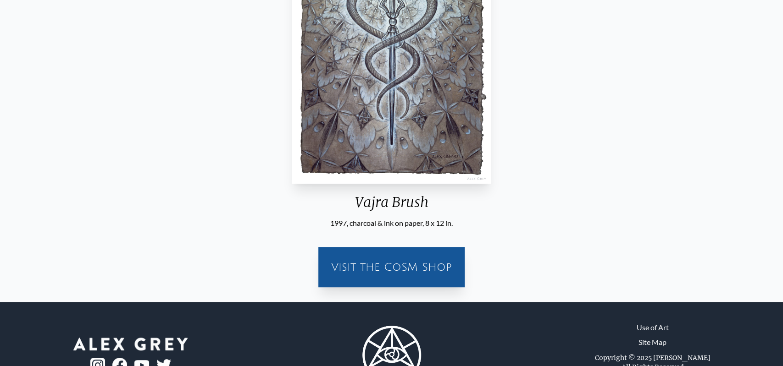
scroll to position [61, 0]
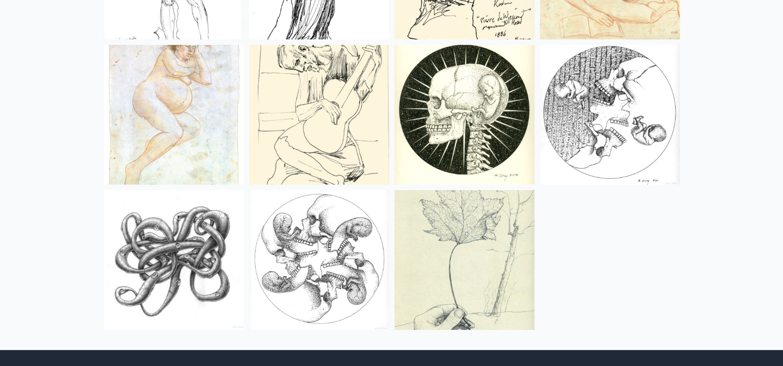
scroll to position [2473, 0]
